Goal: Task Accomplishment & Management: Manage account settings

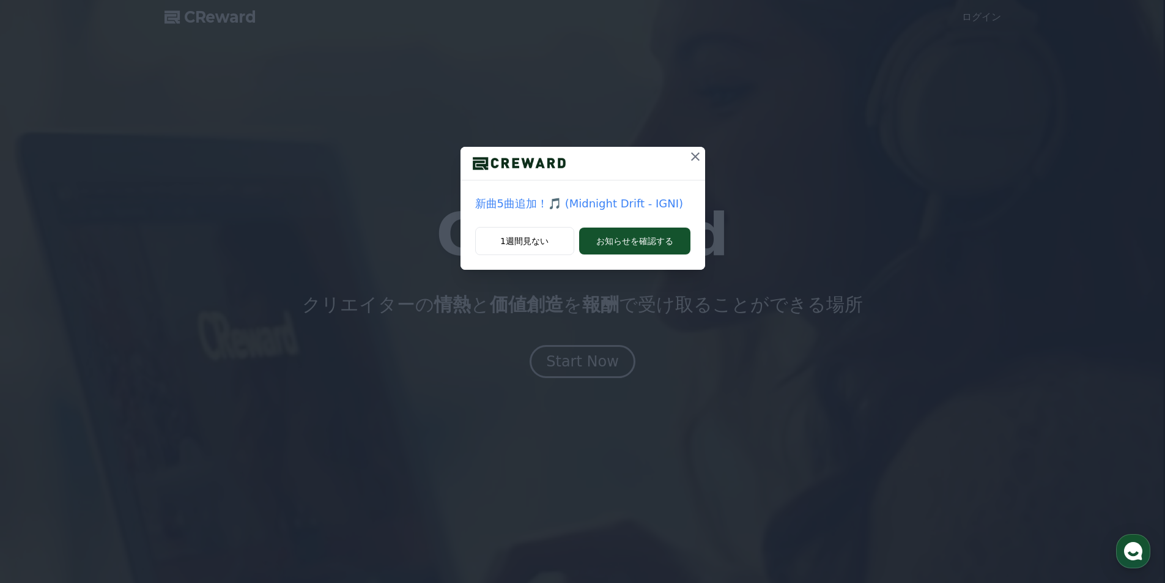
click at [691, 152] on button at bounding box center [696, 157] width 20 height 20
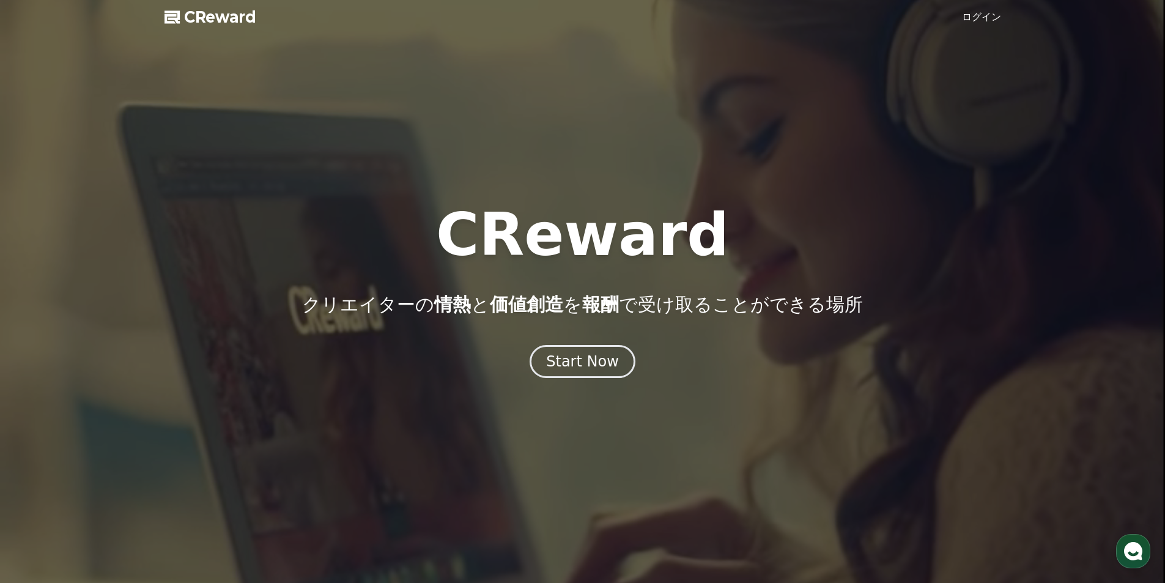
click at [979, 15] on link "ログイン" at bounding box center [981, 17] width 39 height 15
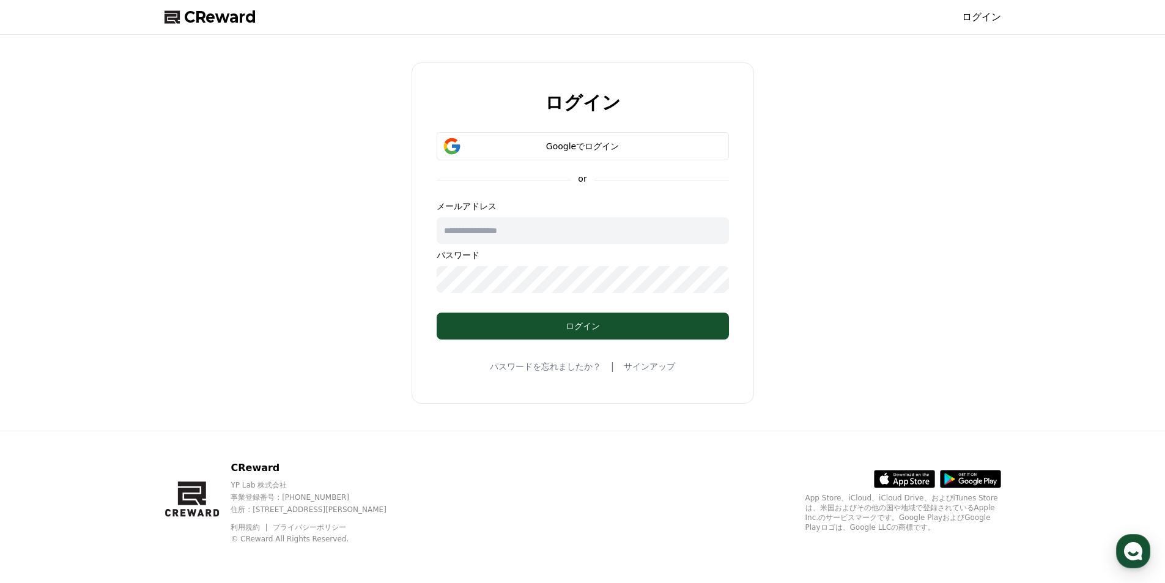
click at [613, 228] on input "text" at bounding box center [583, 230] width 292 height 27
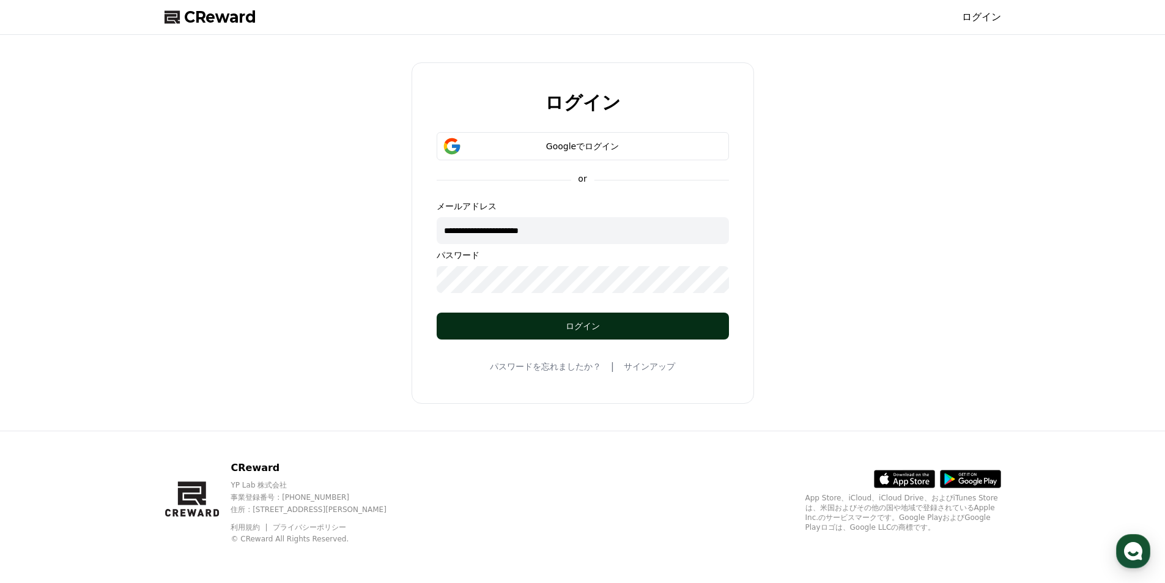
click at [643, 327] on div "ログイン" at bounding box center [582, 326] width 243 height 12
click at [546, 320] on div "ログイン" at bounding box center [582, 326] width 243 height 12
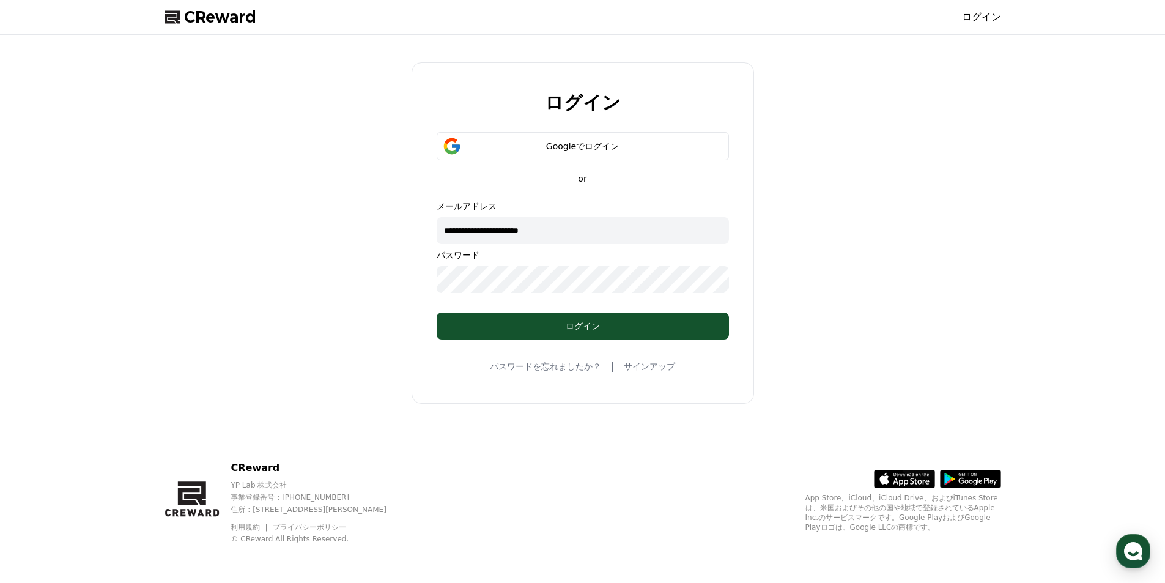
click at [424, 261] on form "**********" at bounding box center [582, 235] width 331 height 207
click at [474, 340] on div "**********" at bounding box center [583, 232] width 342 height 341
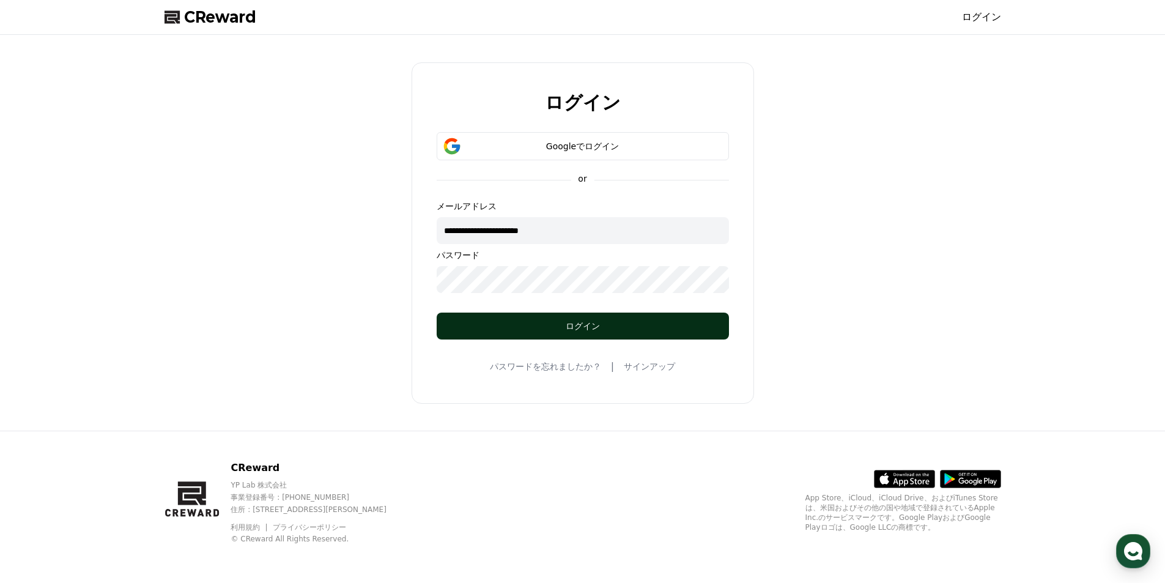
click at [511, 331] on div "ログイン" at bounding box center [582, 326] width 243 height 12
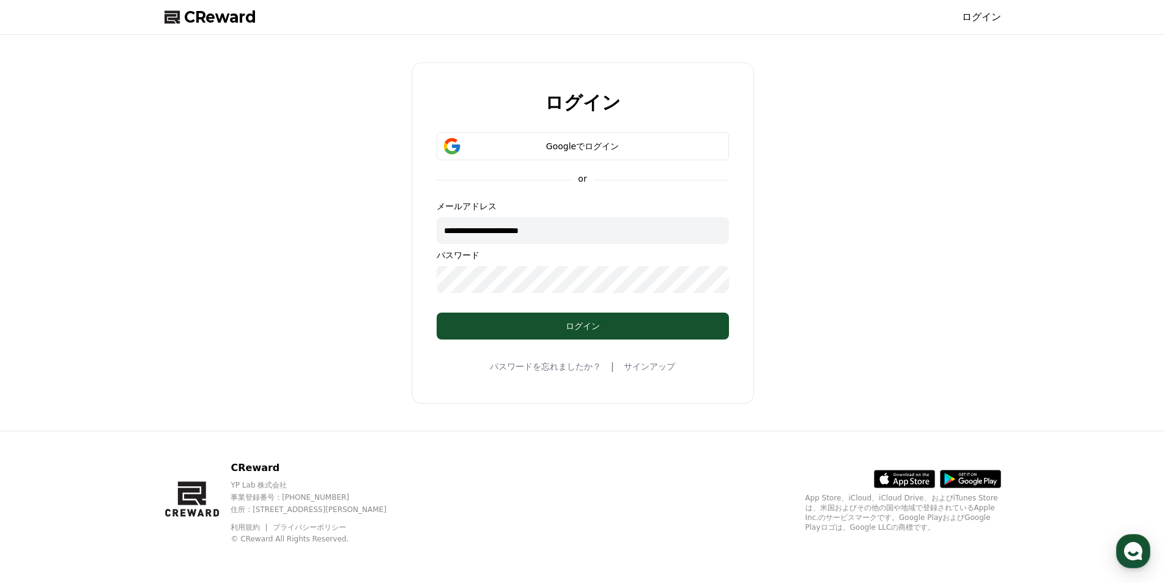
drag, startPoint x: 615, startPoint y: 231, endPoint x: 401, endPoint y: 246, distance: 214.6
click at [399, 243] on div "**********" at bounding box center [583, 233] width 846 height 386
type input "**********"
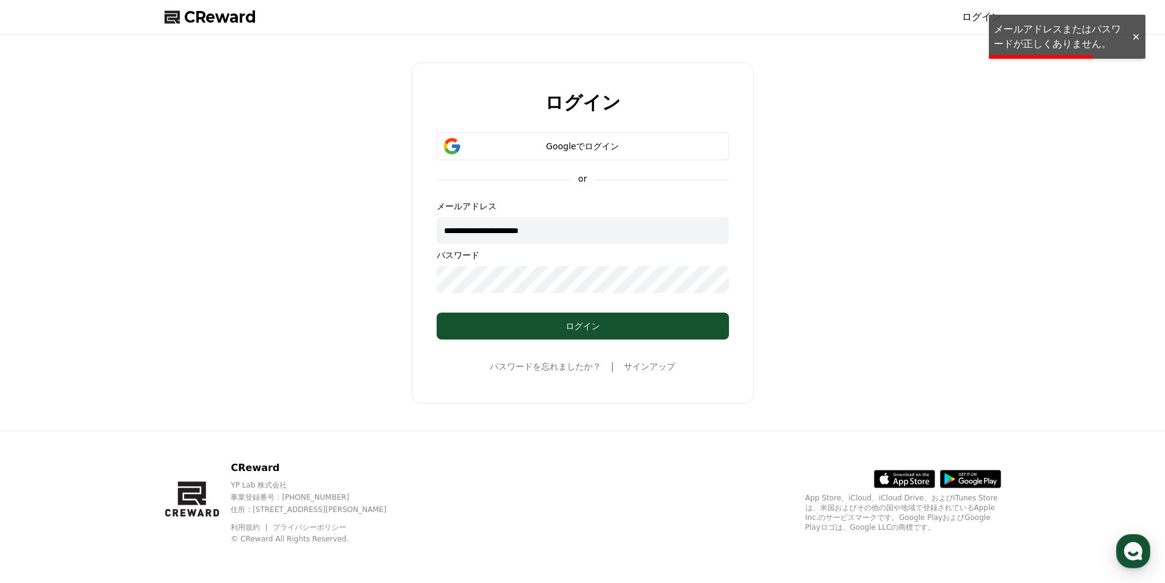
click at [405, 277] on div "**********" at bounding box center [583, 233] width 846 height 386
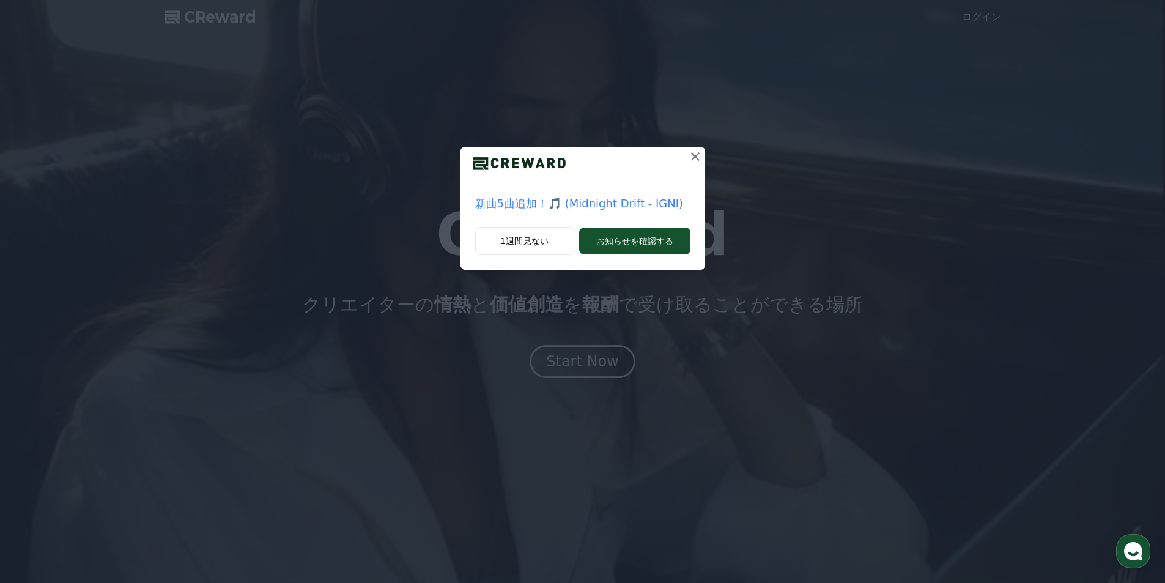
drag, startPoint x: 692, startPoint y: 154, endPoint x: 681, endPoint y: 154, distance: 11.6
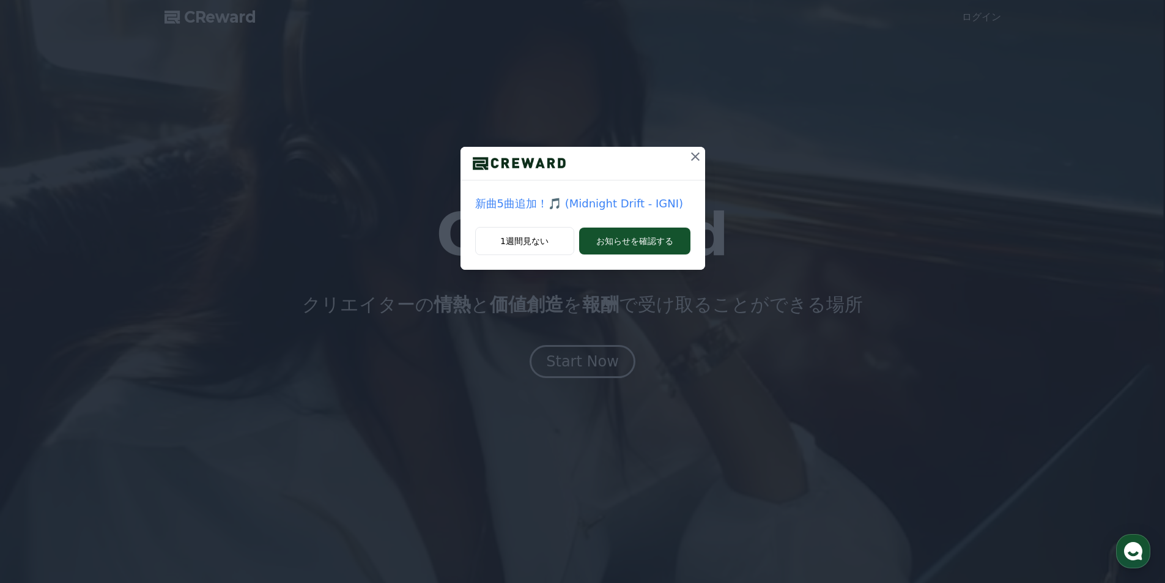
click at [689, 155] on icon at bounding box center [695, 156] width 15 height 15
click at [694, 155] on icon at bounding box center [695, 156] width 9 height 9
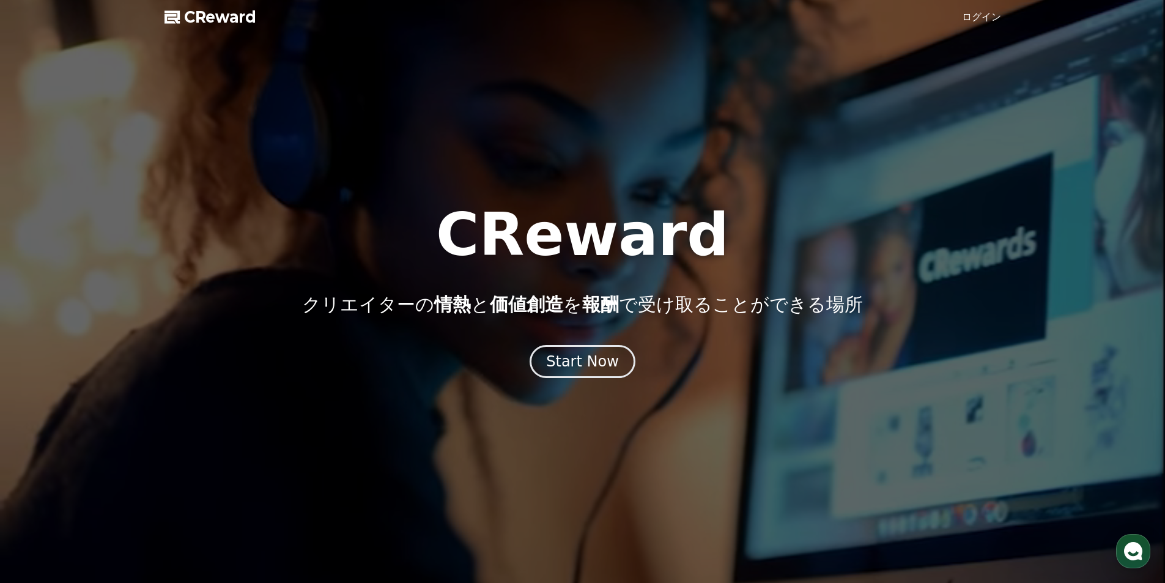
click at [995, 19] on link "ログイン" at bounding box center [981, 17] width 39 height 15
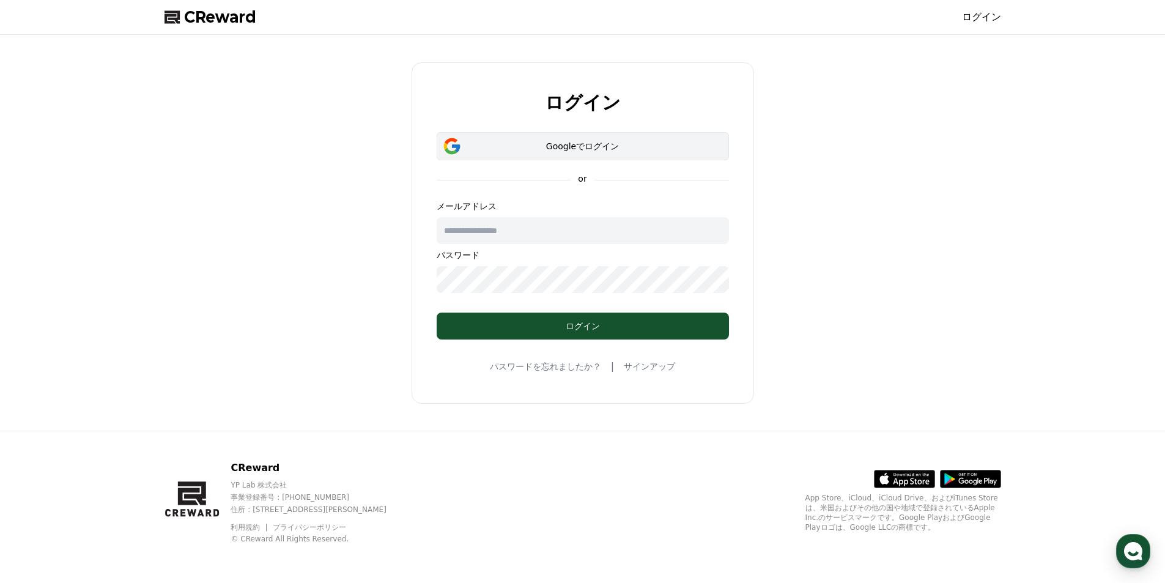
click at [550, 147] on div "Googleでログイン" at bounding box center [582, 146] width 257 height 12
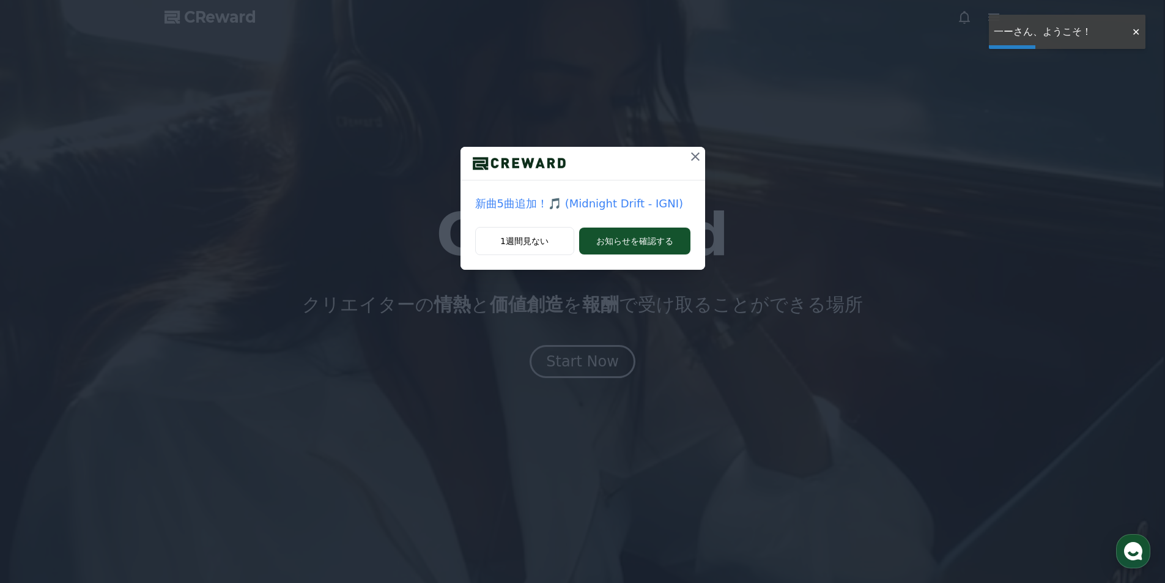
click at [700, 153] on icon at bounding box center [695, 156] width 15 height 15
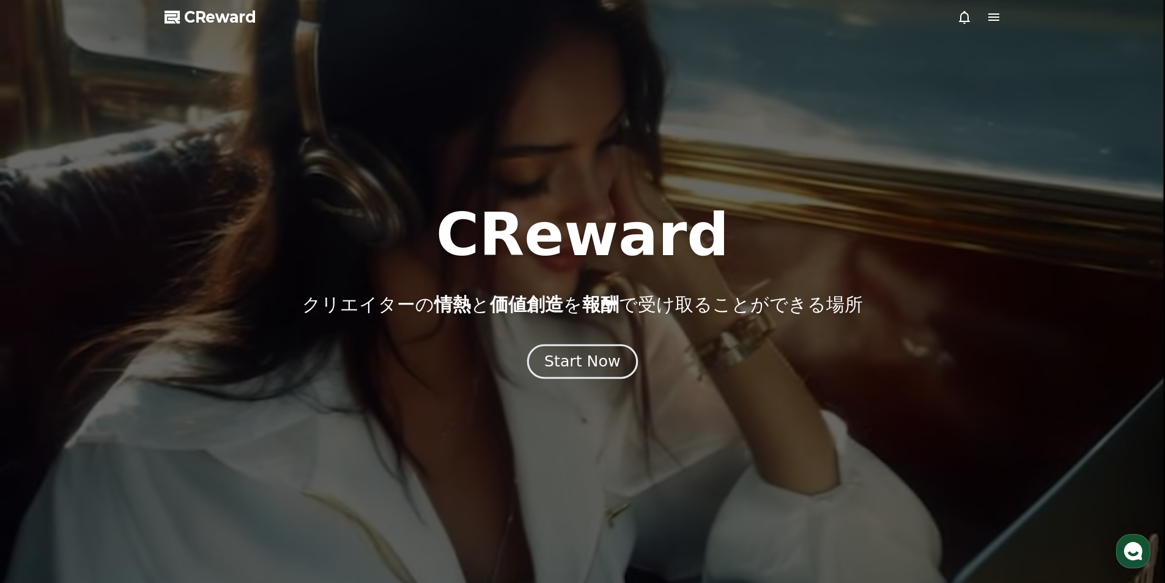
click at [603, 355] on div "Start Now" at bounding box center [582, 361] width 76 height 21
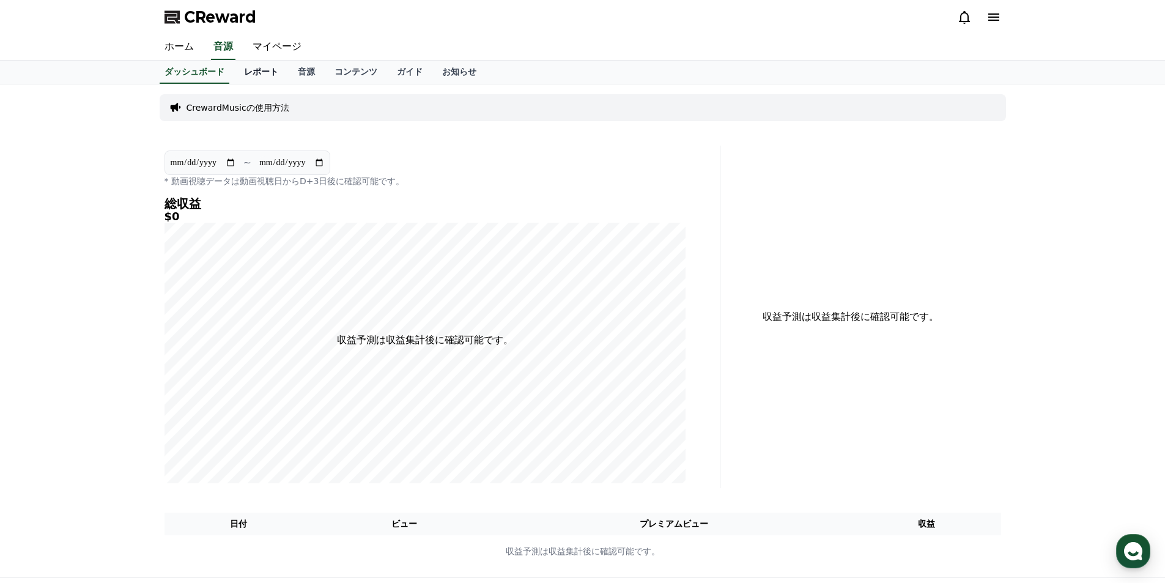
click at [252, 75] on link "レポート" at bounding box center [261, 72] width 54 height 23
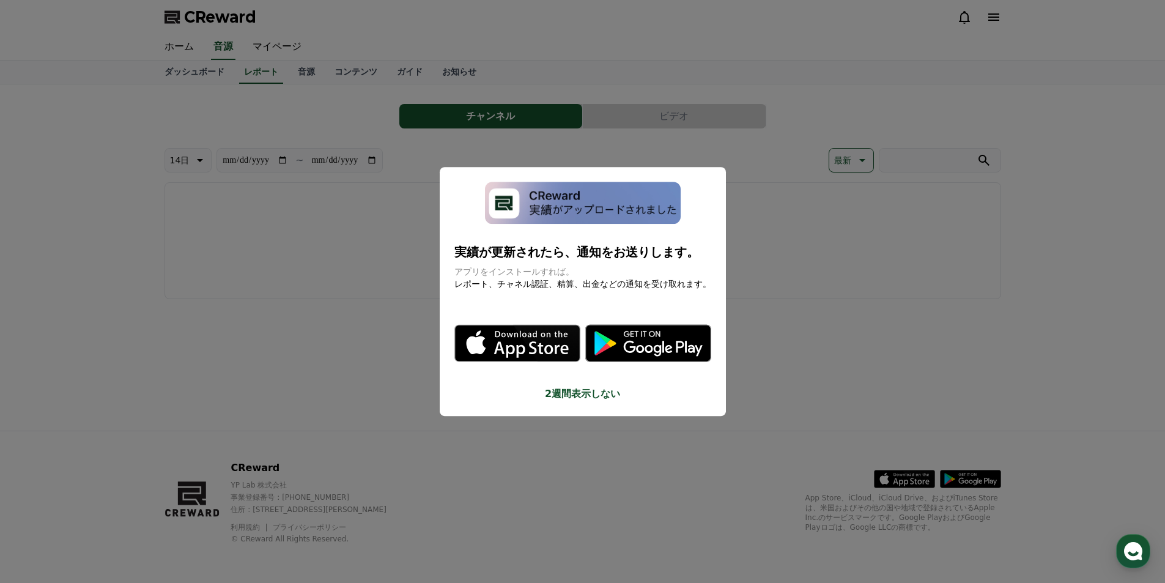
click at [431, 369] on button "close modal" at bounding box center [582, 291] width 1165 height 583
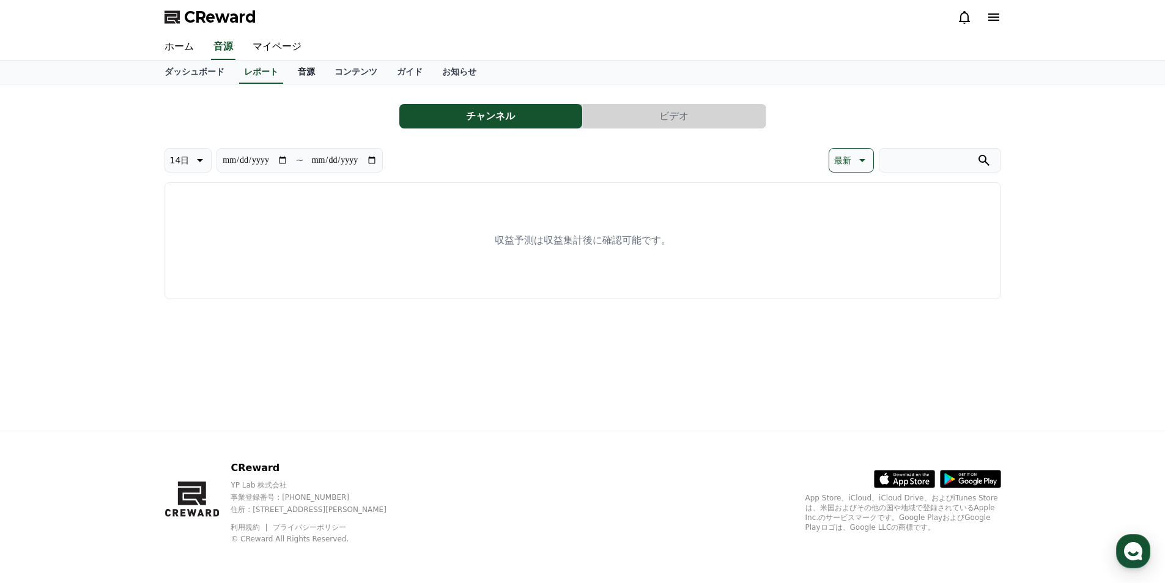
click at [288, 75] on link "音源" at bounding box center [306, 72] width 37 height 23
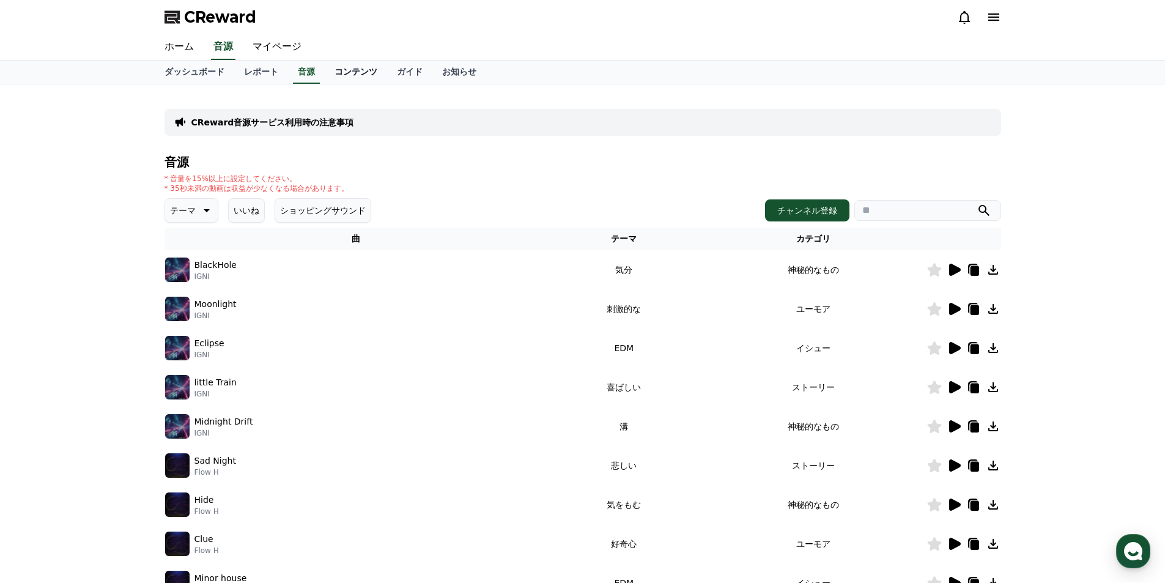
click at [336, 66] on link "コンテンツ" at bounding box center [356, 72] width 62 height 23
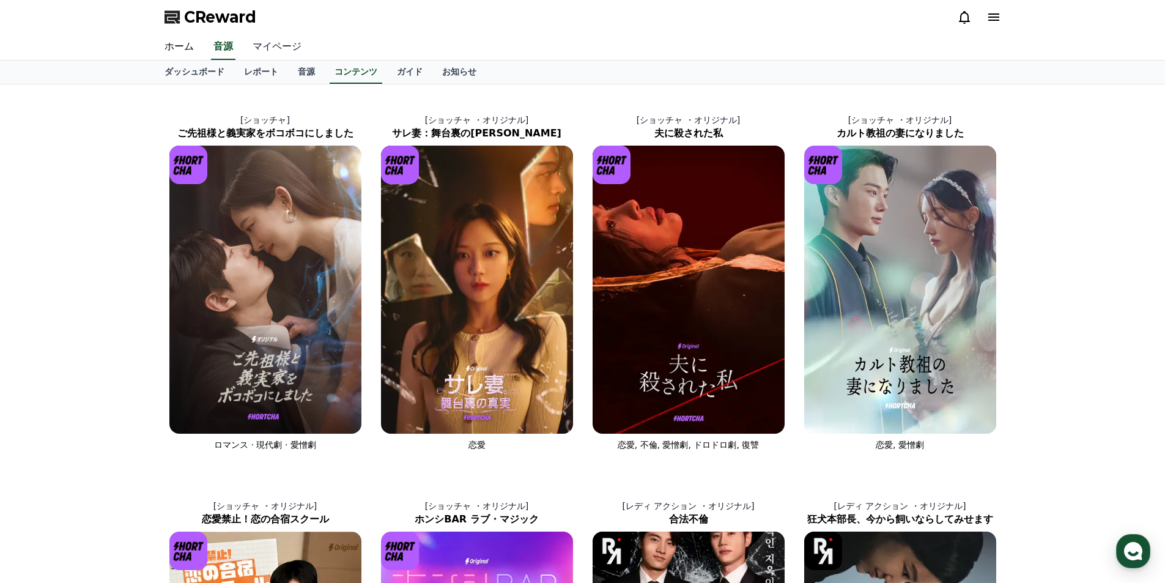
click at [259, 46] on link "マイページ" at bounding box center [277, 47] width 68 height 26
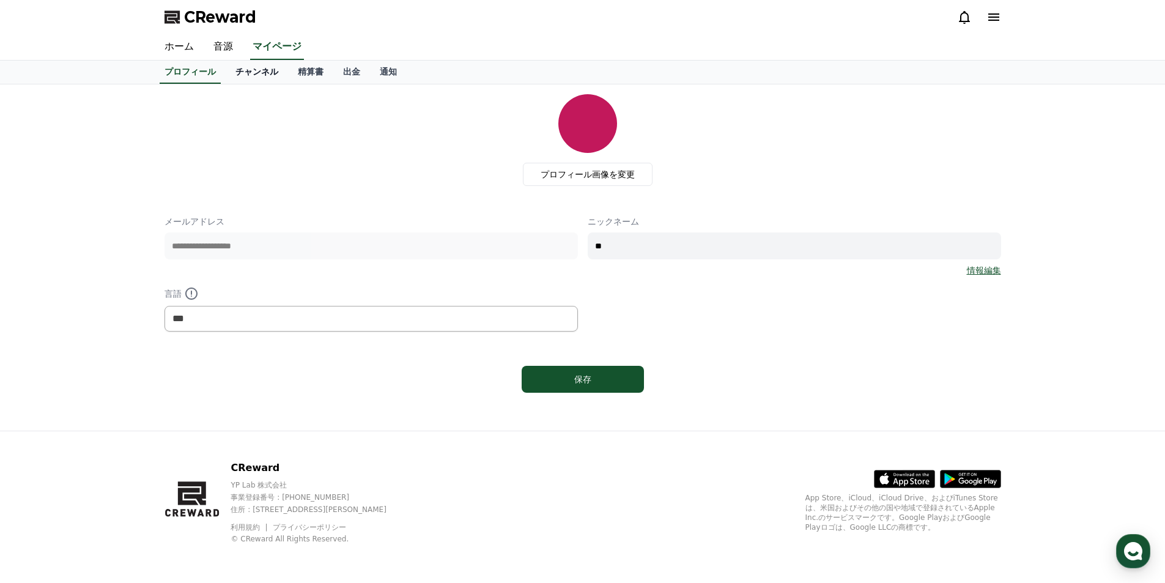
click at [235, 72] on link "チャンネル" at bounding box center [257, 72] width 62 height 23
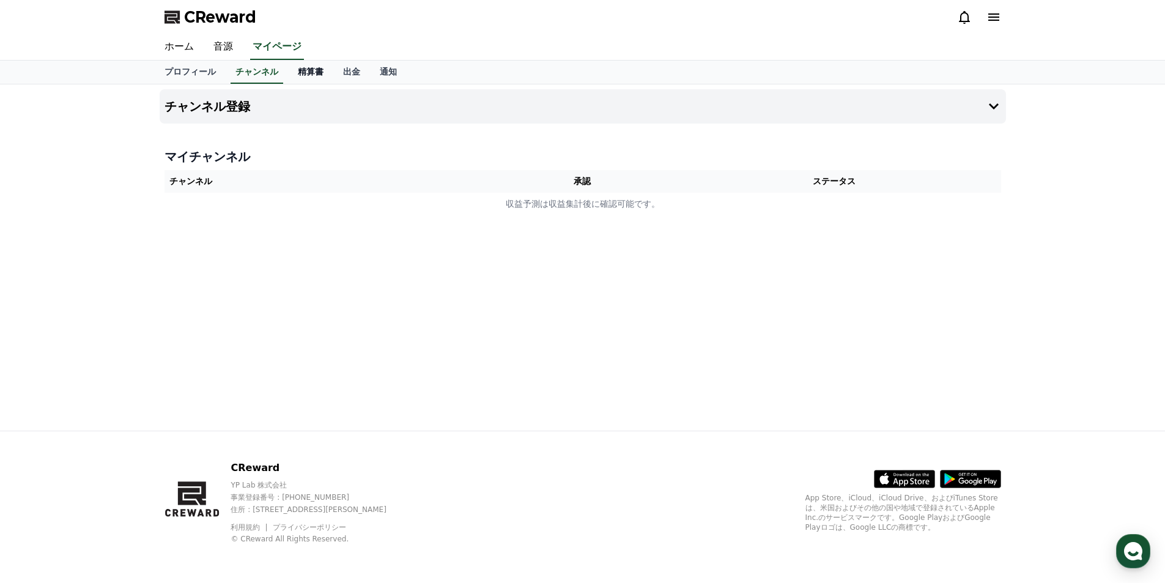
click at [288, 72] on link "精算書" at bounding box center [310, 72] width 45 height 23
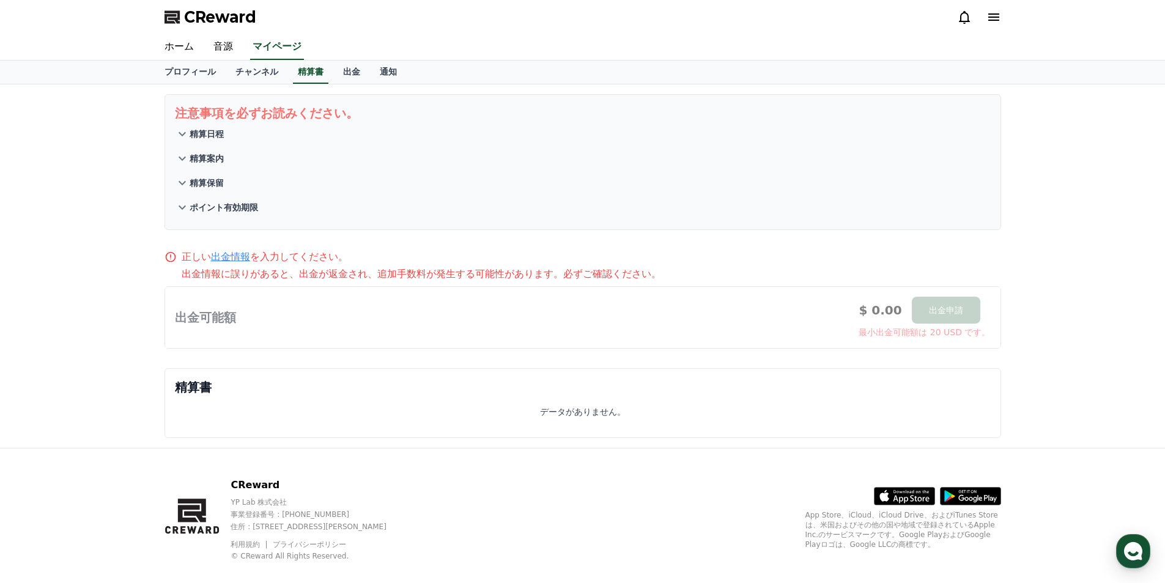
click at [183, 133] on icon at bounding box center [182, 134] width 7 height 4
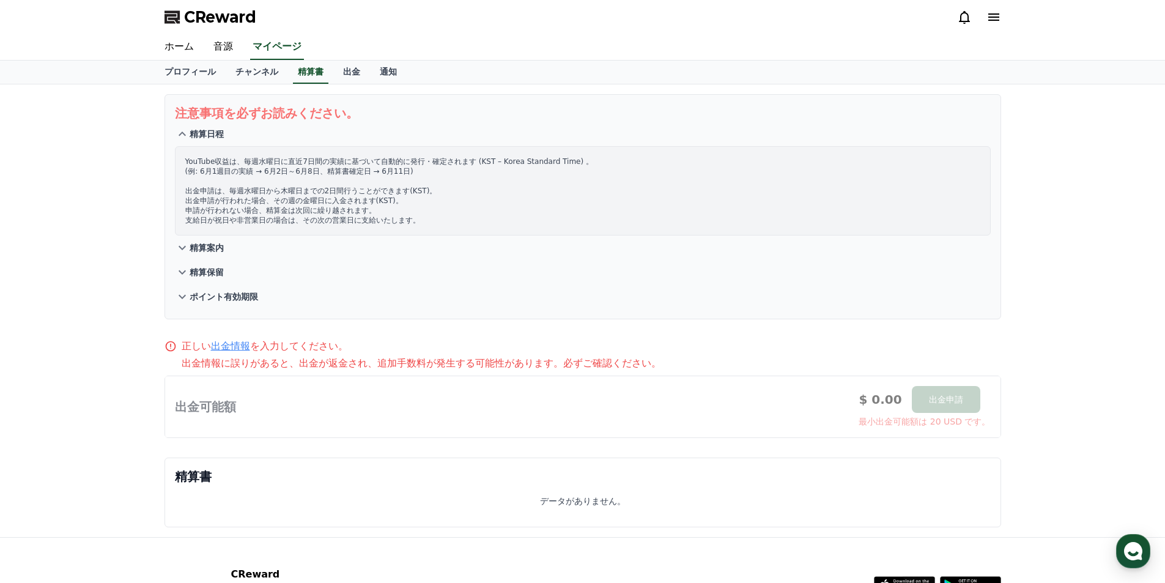
click at [177, 257] on button "精算案内" at bounding box center [583, 247] width 816 height 24
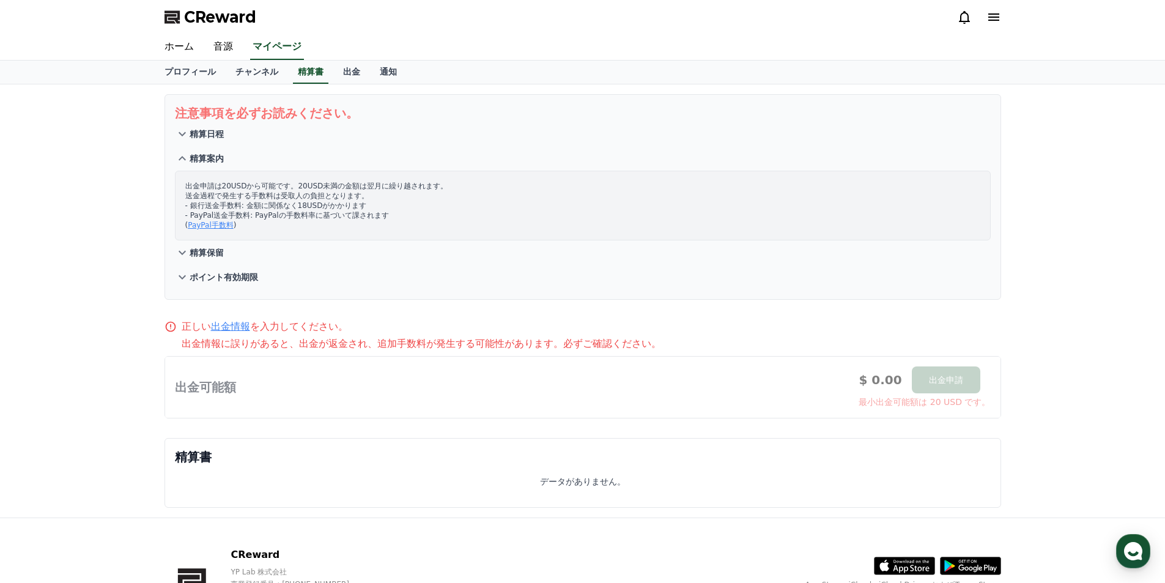
click at [187, 279] on icon at bounding box center [182, 277] width 15 height 15
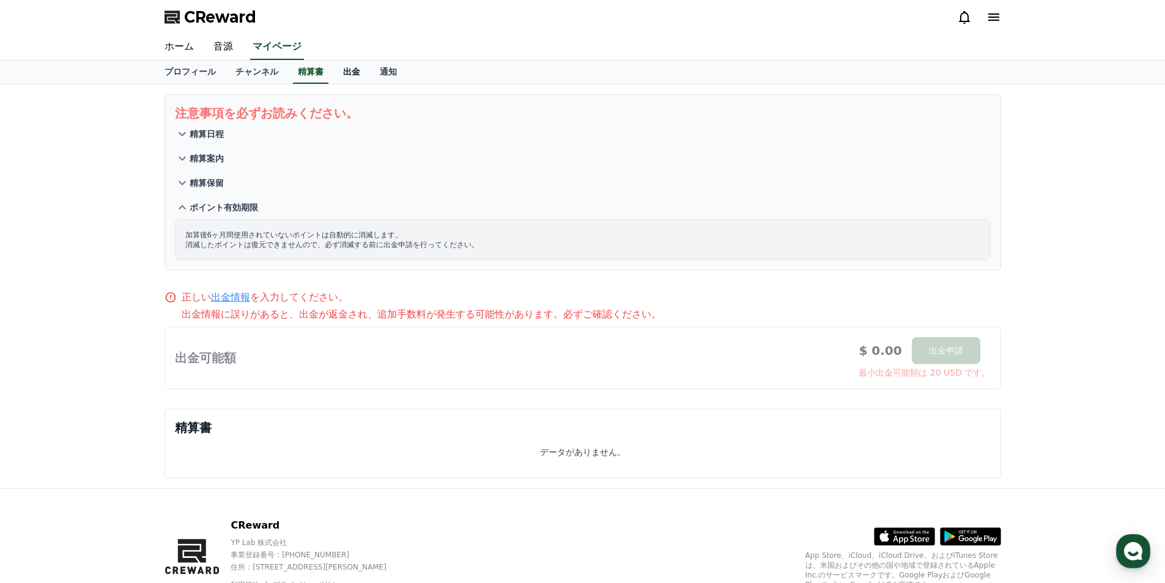
click at [338, 72] on link "出金" at bounding box center [351, 72] width 37 height 23
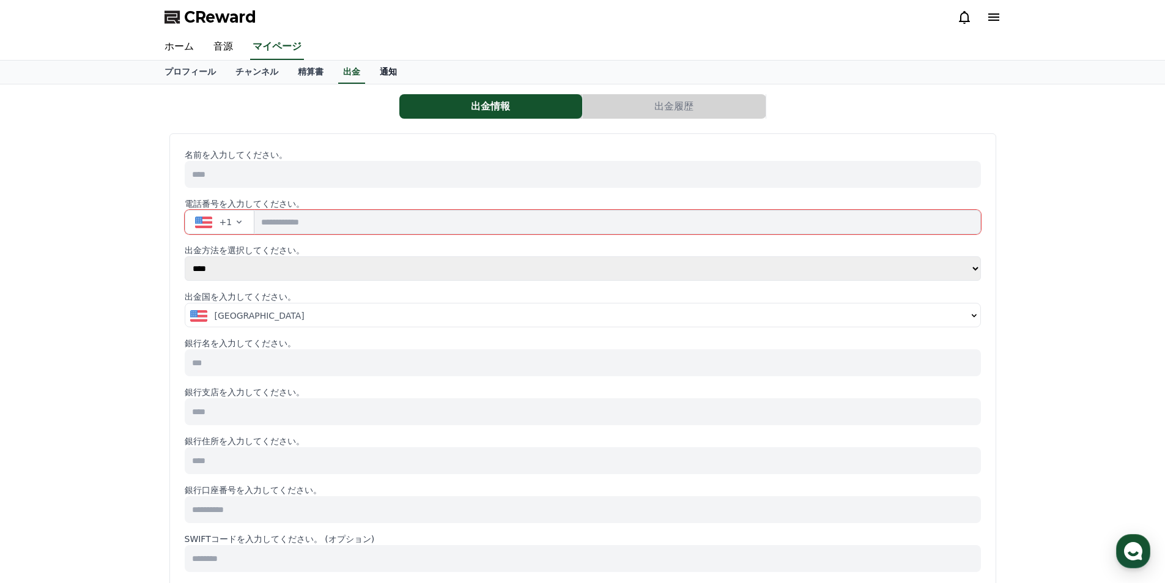
click at [370, 70] on link "通知" at bounding box center [388, 72] width 37 height 23
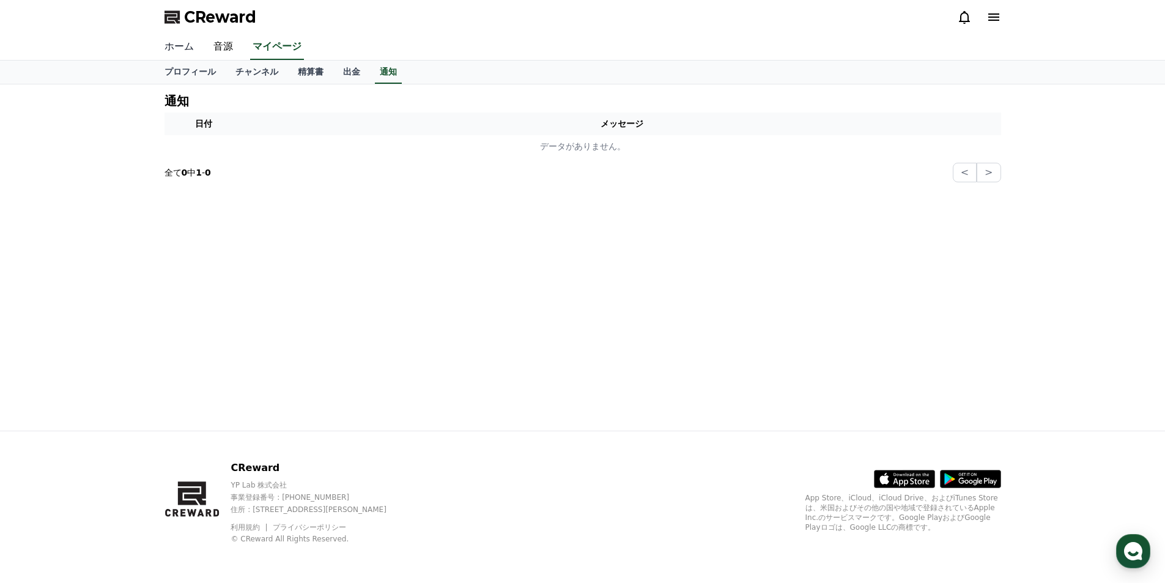
click at [171, 46] on link "ホーム" at bounding box center [179, 47] width 49 height 26
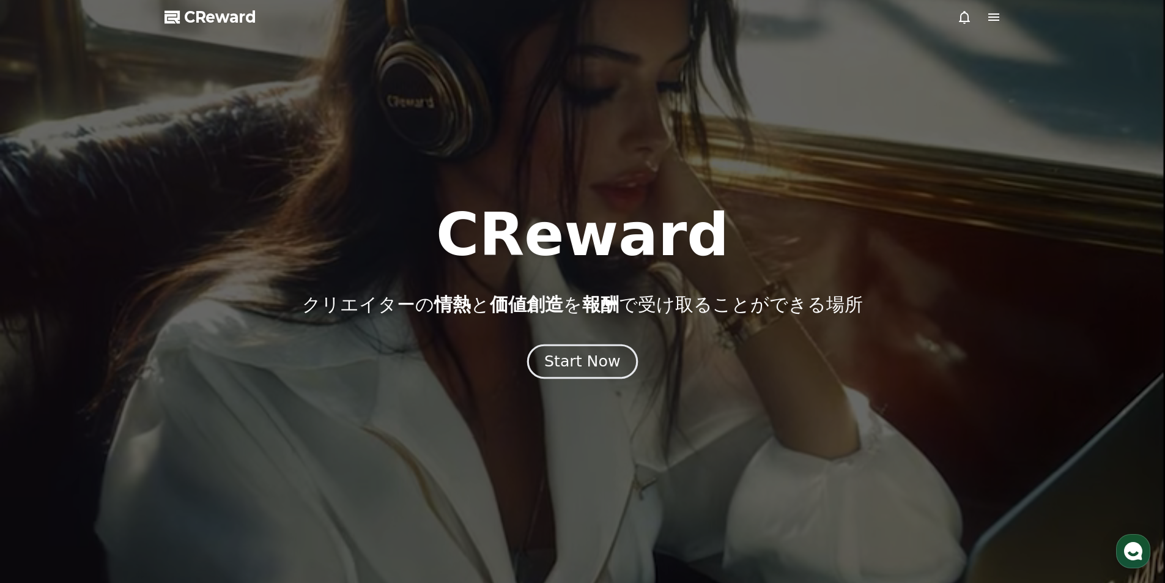
click at [561, 368] on div "Start Now" at bounding box center [582, 361] width 76 height 21
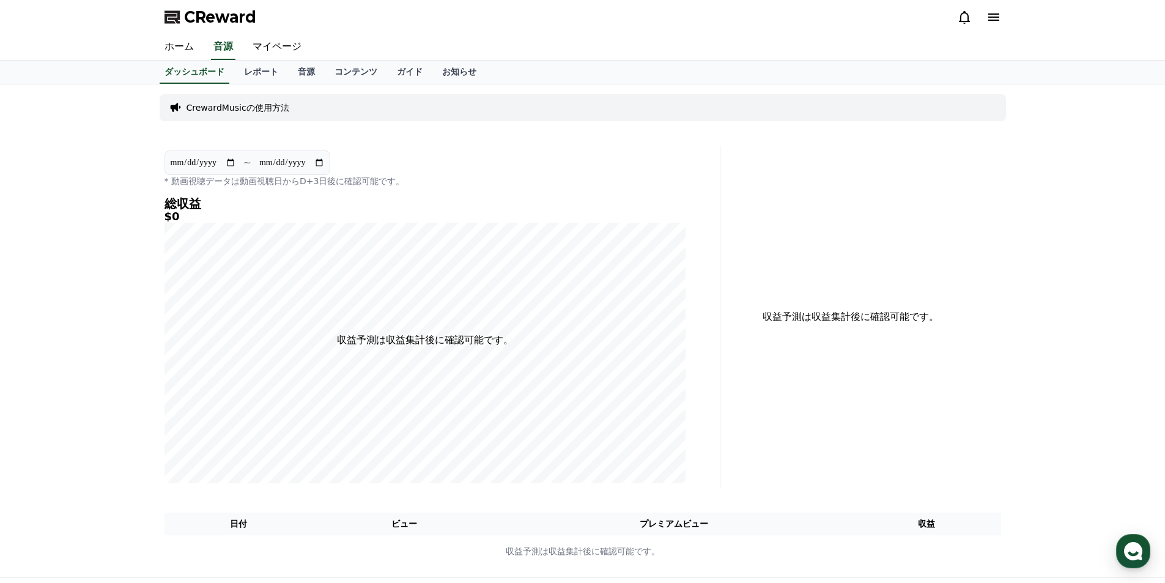
click at [260, 107] on p "CrewardMusicの使用方法" at bounding box center [238, 108] width 103 height 12
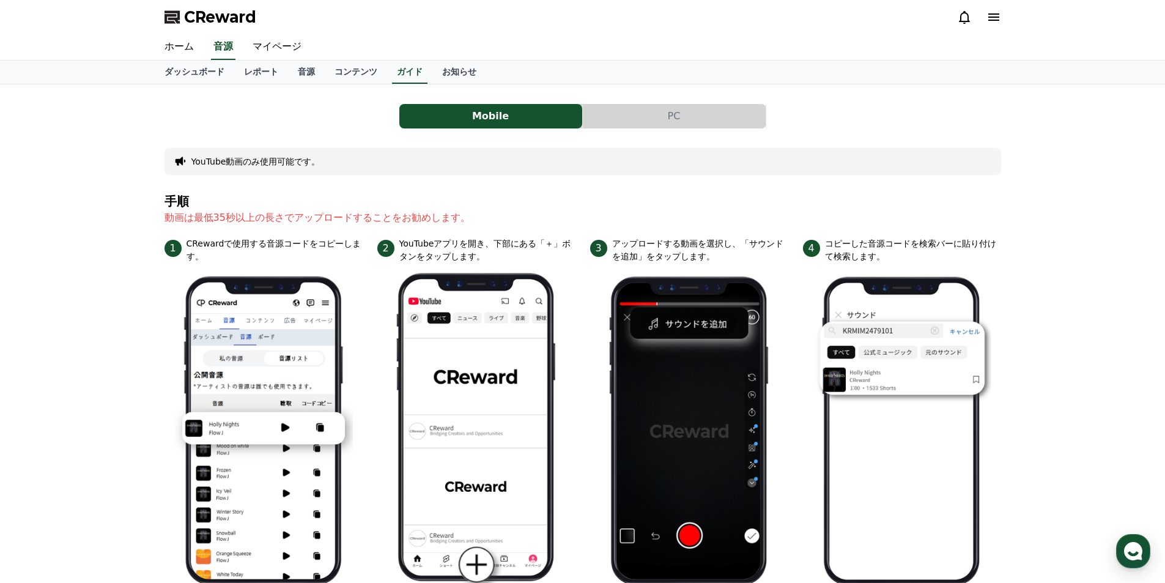
click at [632, 116] on button "PC" at bounding box center [674, 116] width 183 height 24
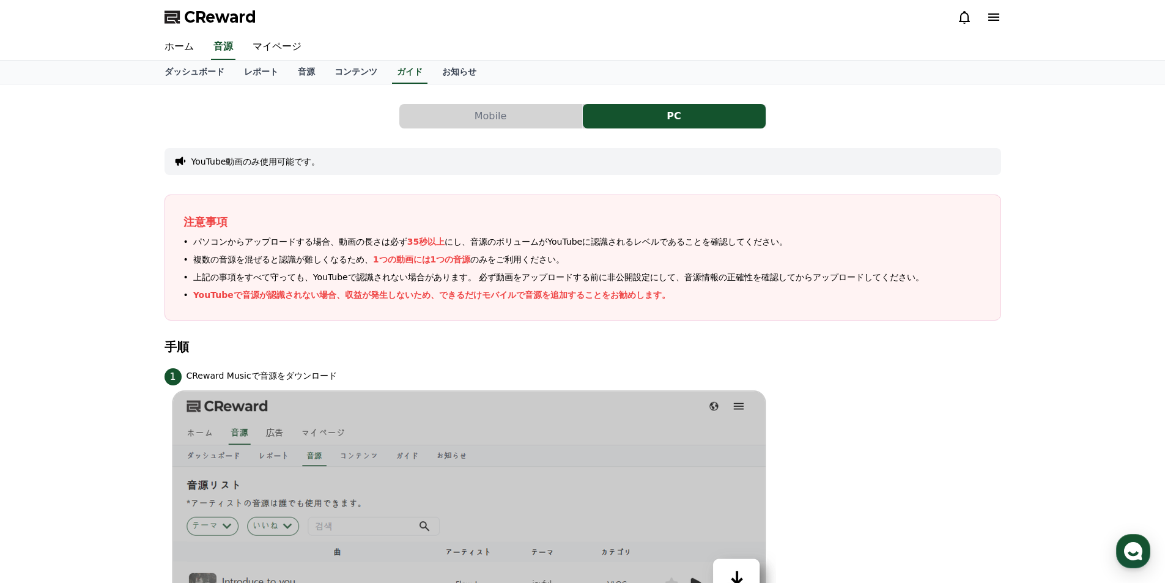
click at [461, 114] on button "Mobile" at bounding box center [490, 116] width 183 height 24
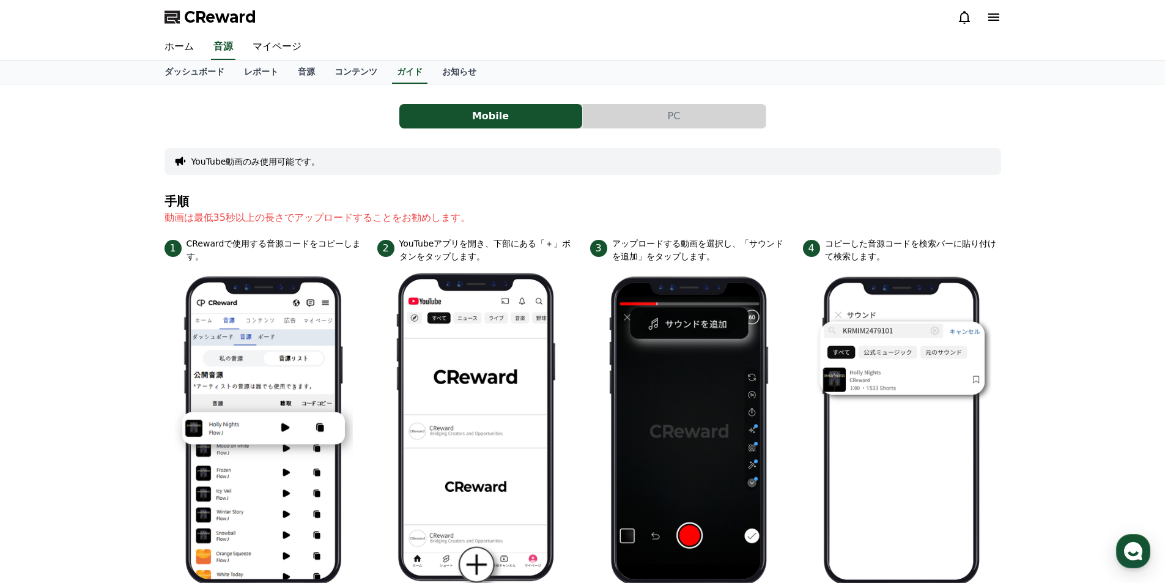
click at [219, 160] on button "YouTube動画のみ使用可能です。" at bounding box center [255, 161] width 129 height 12
click at [634, 113] on button "PC" at bounding box center [674, 116] width 183 height 24
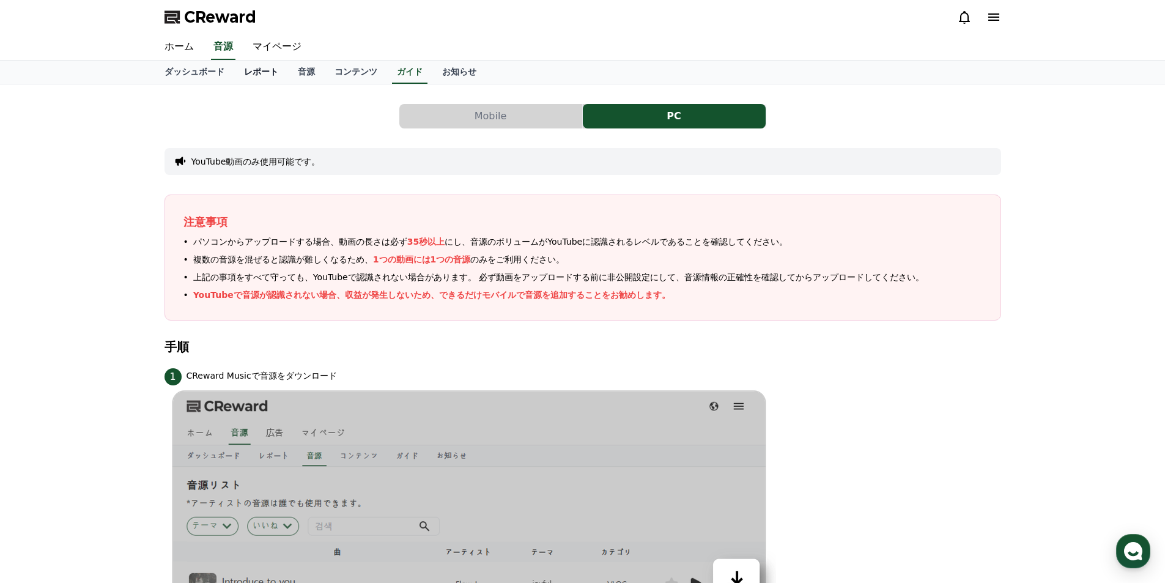
click at [250, 76] on link "レポート" at bounding box center [261, 72] width 54 height 23
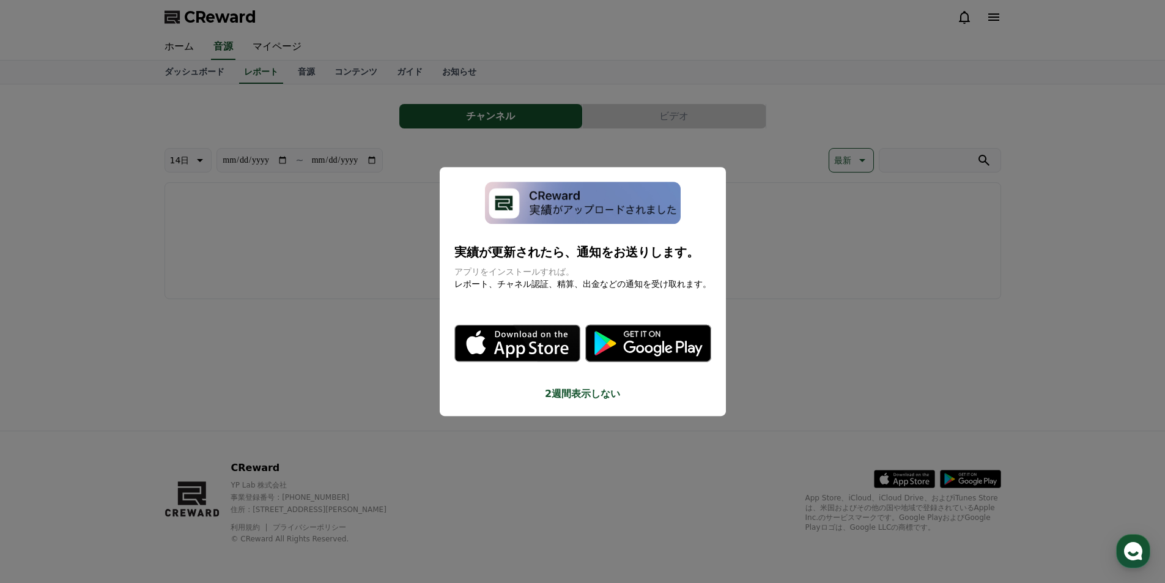
click at [730, 142] on button "close modal" at bounding box center [582, 291] width 1165 height 583
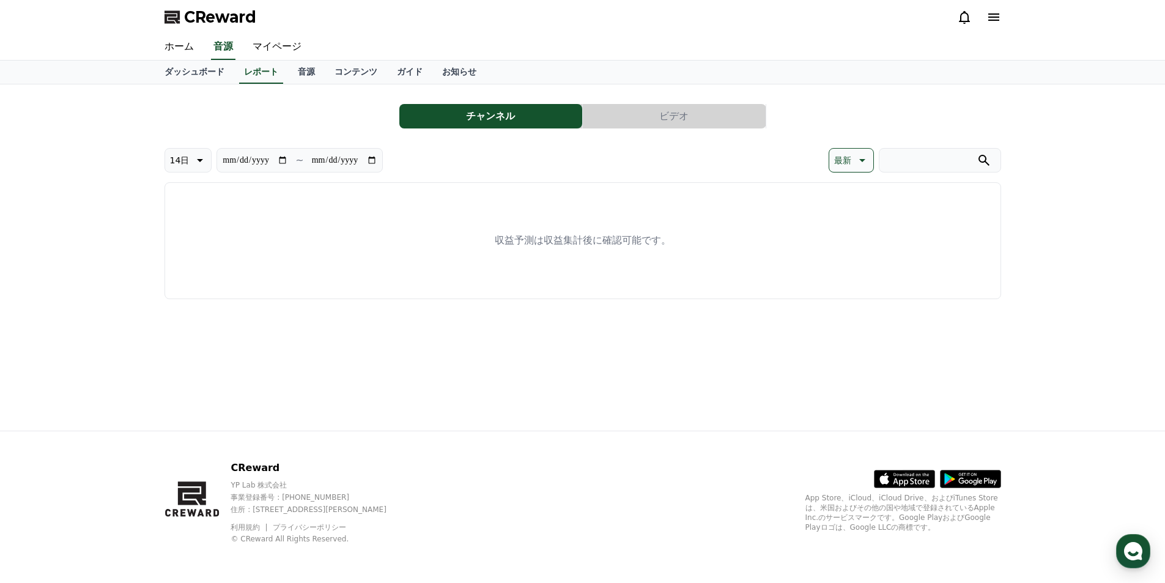
click at [623, 122] on button "ビデオ" at bounding box center [674, 116] width 183 height 24
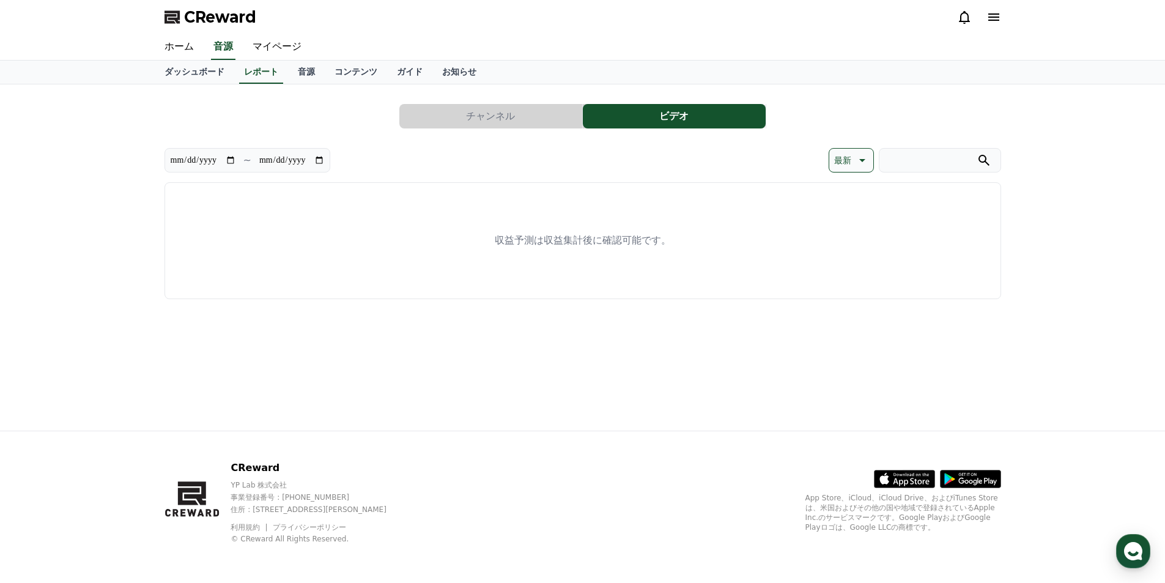
click at [527, 117] on button "チャンネル" at bounding box center [490, 116] width 183 height 24
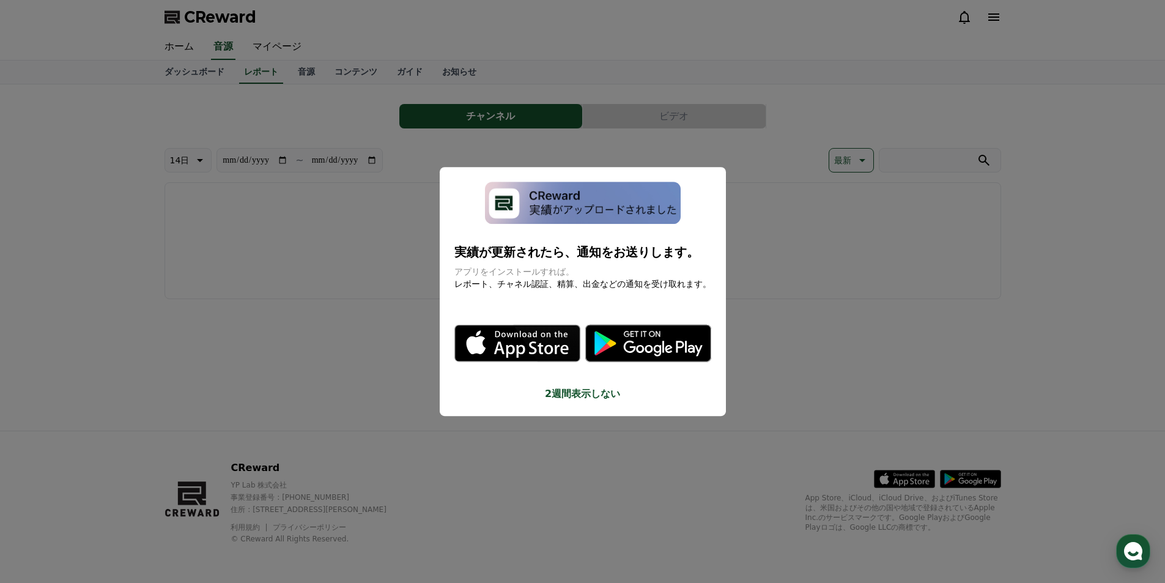
click at [372, 119] on button "close modal" at bounding box center [582, 291] width 1165 height 583
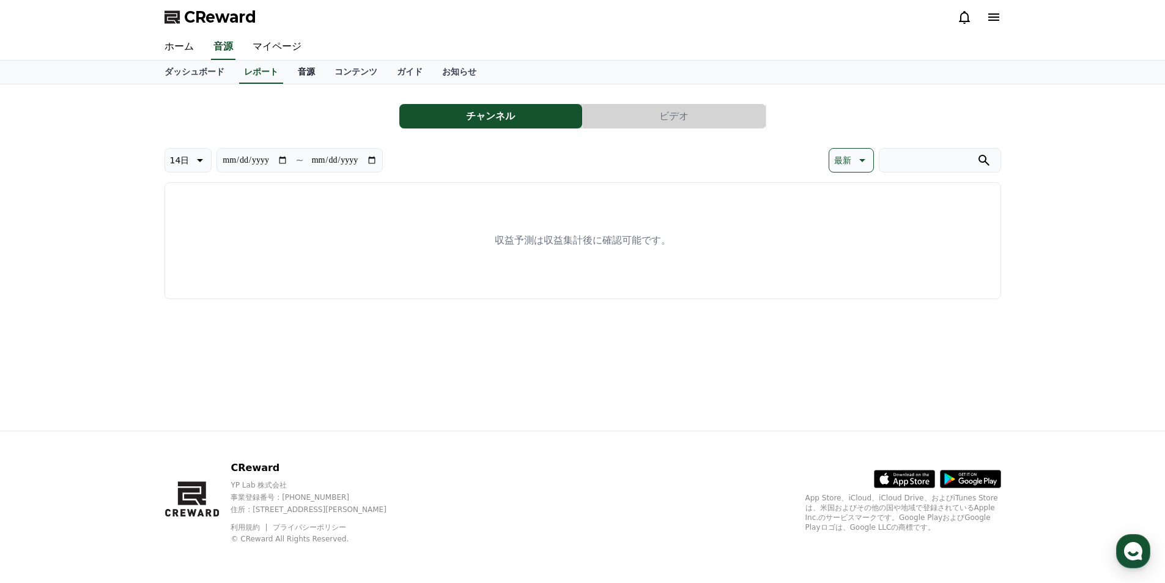
click at [288, 68] on link "音源" at bounding box center [306, 72] width 37 height 23
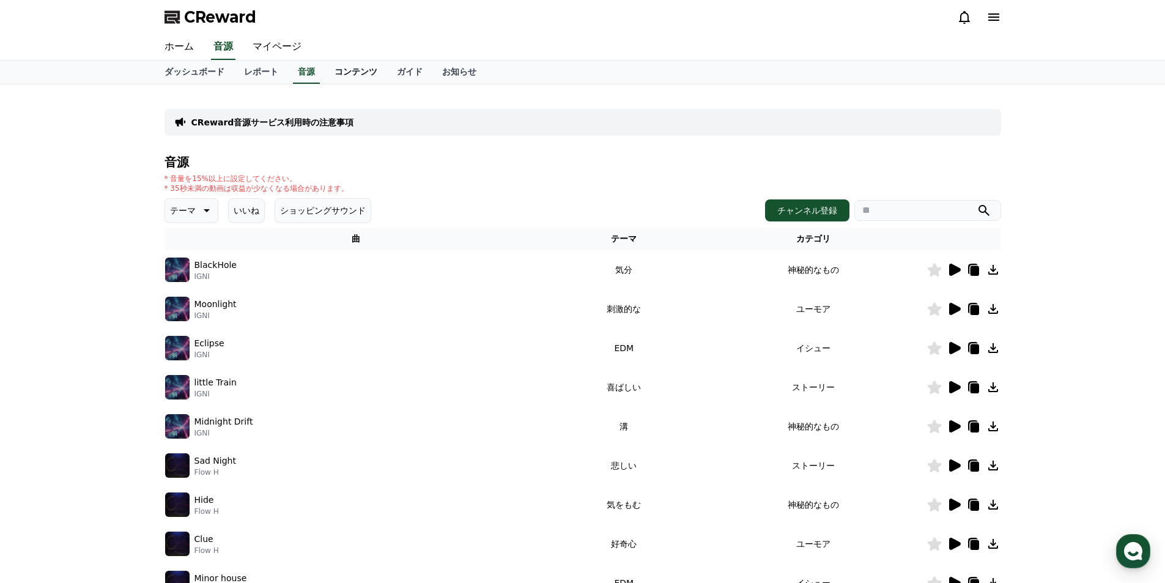
click at [325, 69] on link "コンテンツ" at bounding box center [356, 72] width 62 height 23
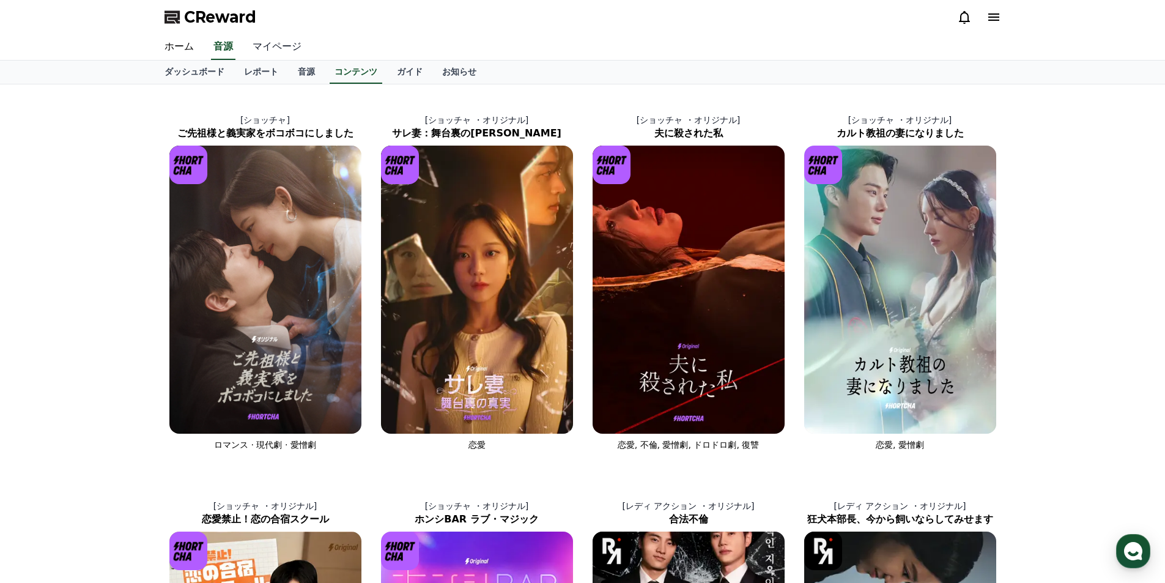
click at [256, 46] on link "マイページ" at bounding box center [277, 47] width 68 height 26
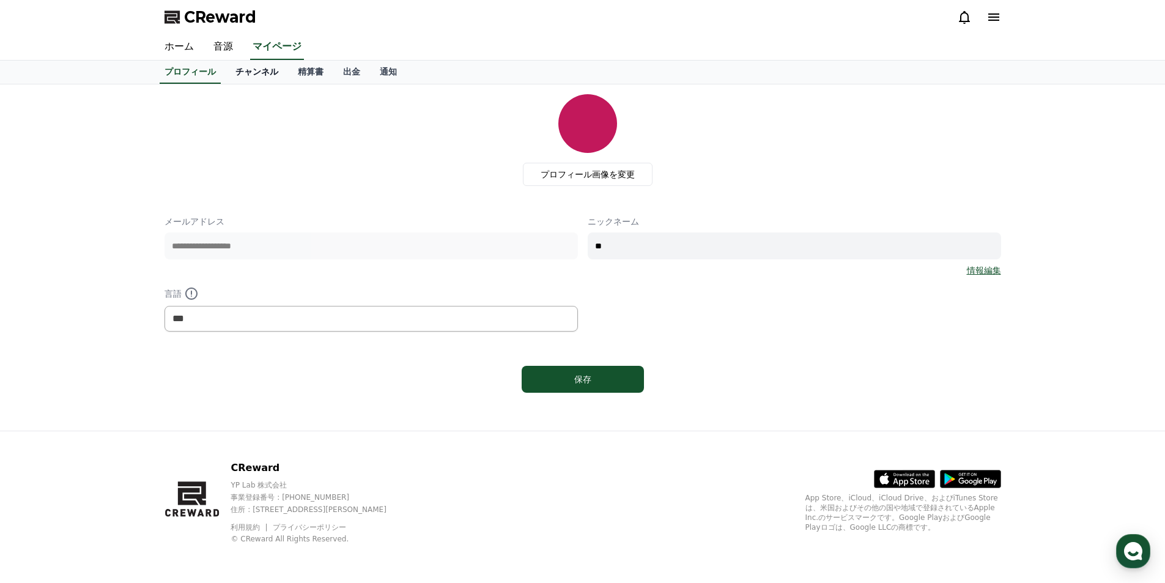
click at [226, 76] on link "チャンネル" at bounding box center [257, 72] width 62 height 23
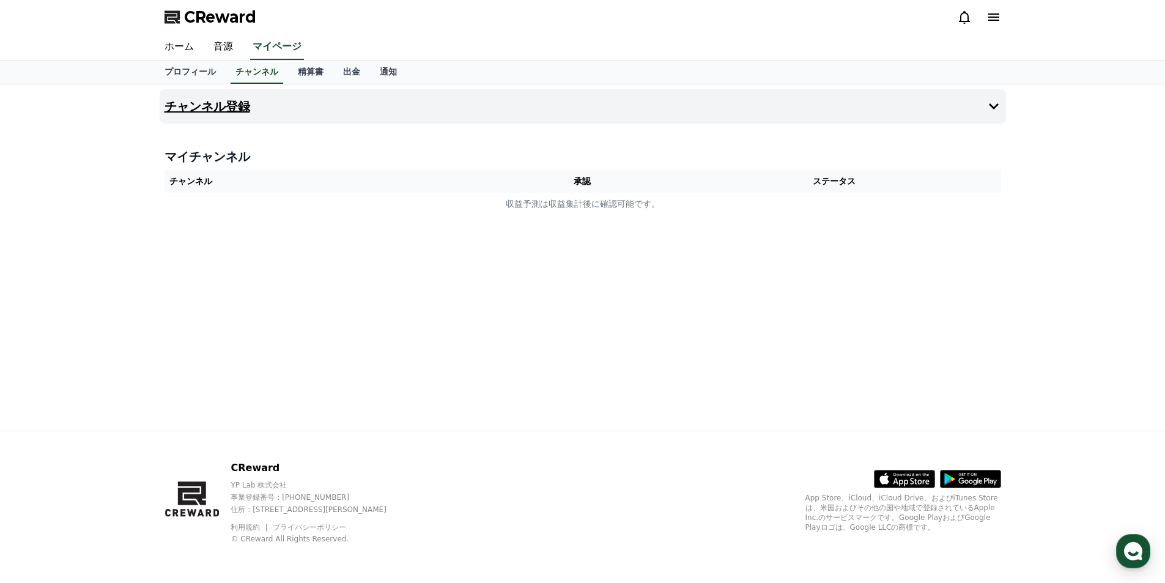
click at [983, 111] on button "チャンネル登録" at bounding box center [583, 106] width 846 height 34
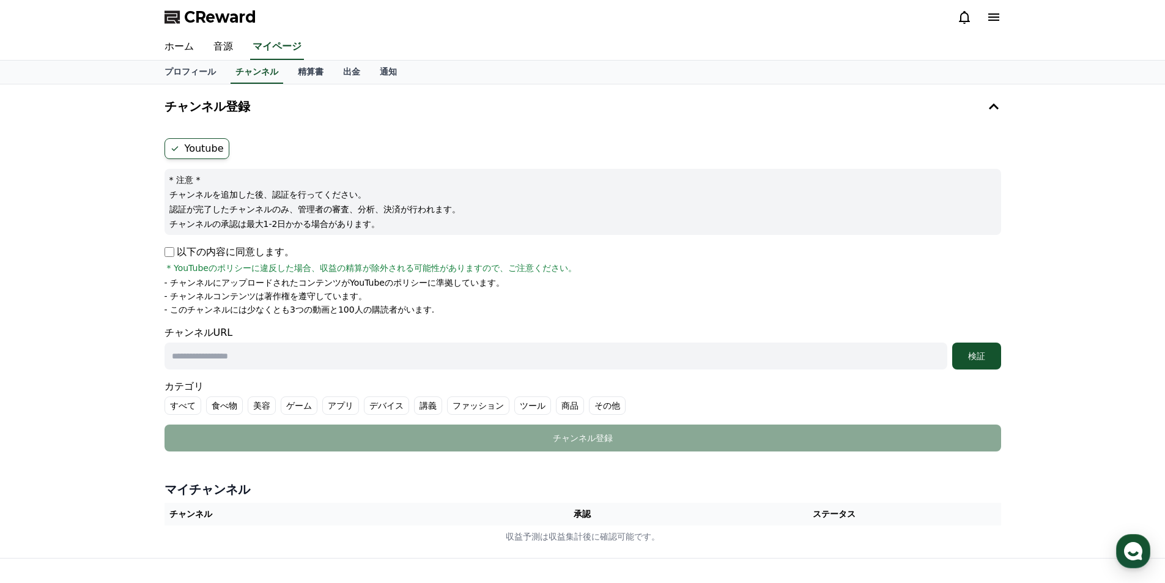
click at [996, 21] on icon at bounding box center [993, 16] width 11 height 7
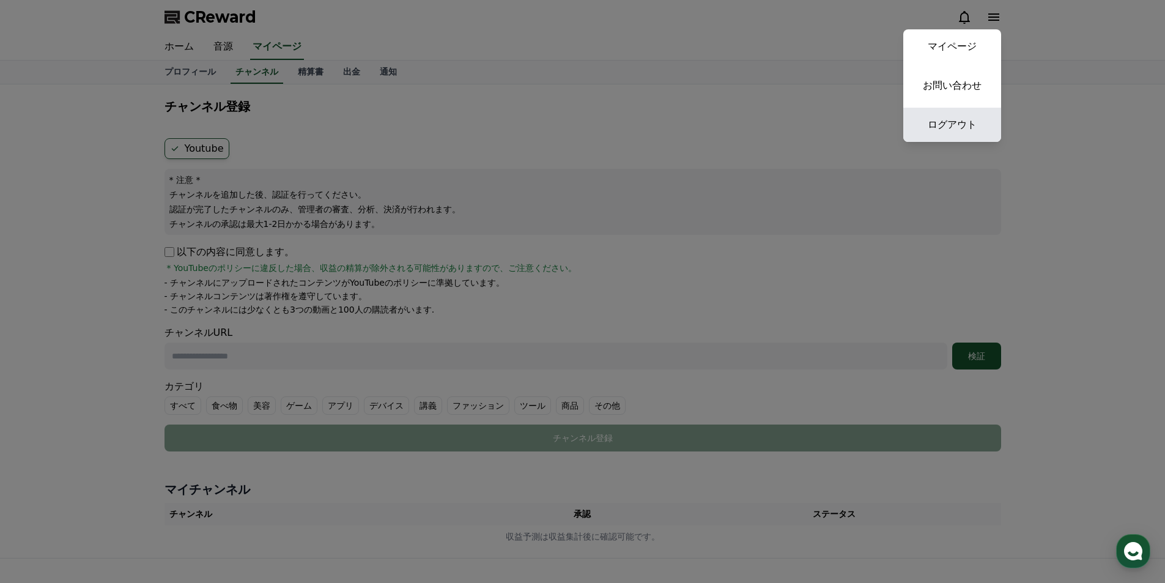
click at [950, 127] on link "ログアウト" at bounding box center [952, 125] width 98 height 34
